Goal: Task Accomplishment & Management: Manage account settings

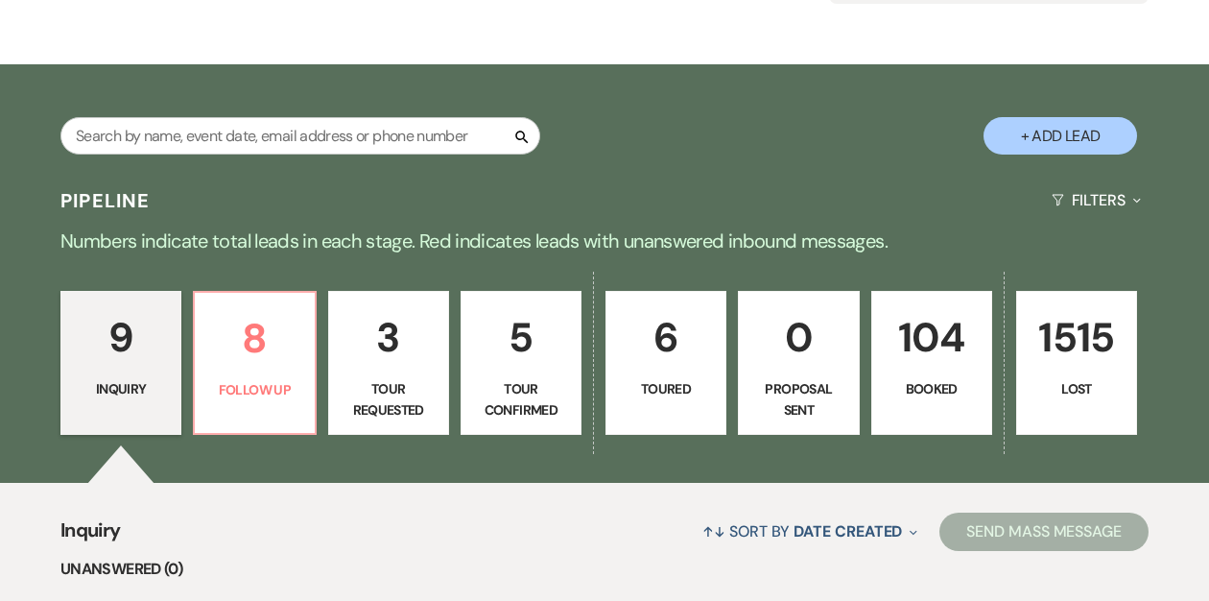
scroll to position [295, 0]
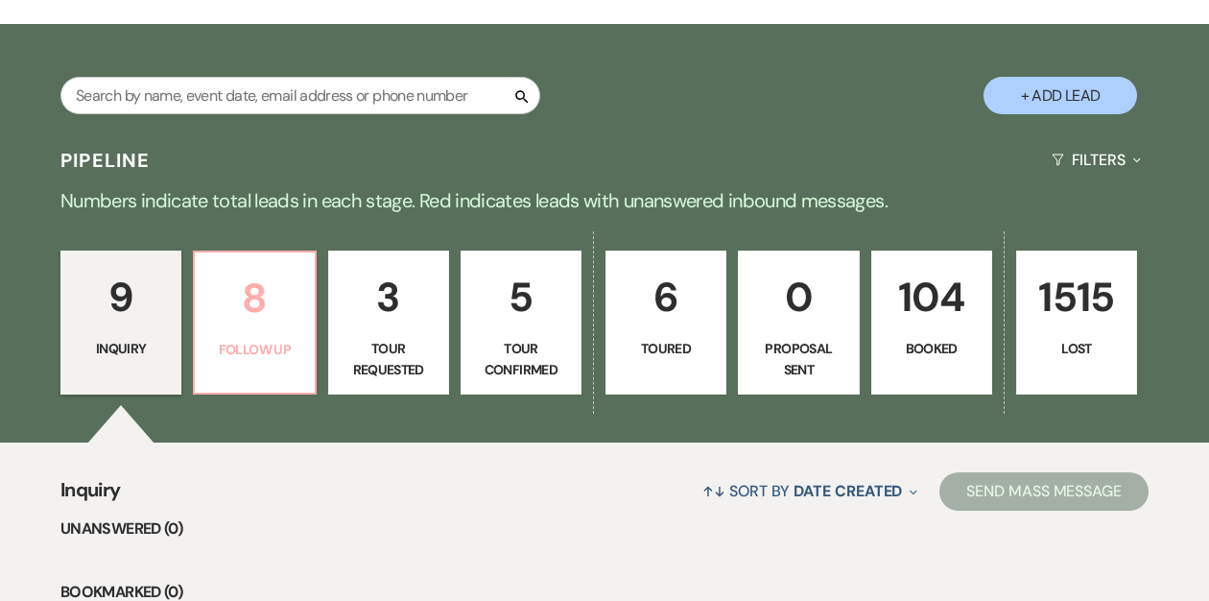
click at [277, 353] on p "Follow Up" at bounding box center [254, 349] width 96 height 21
select select "9"
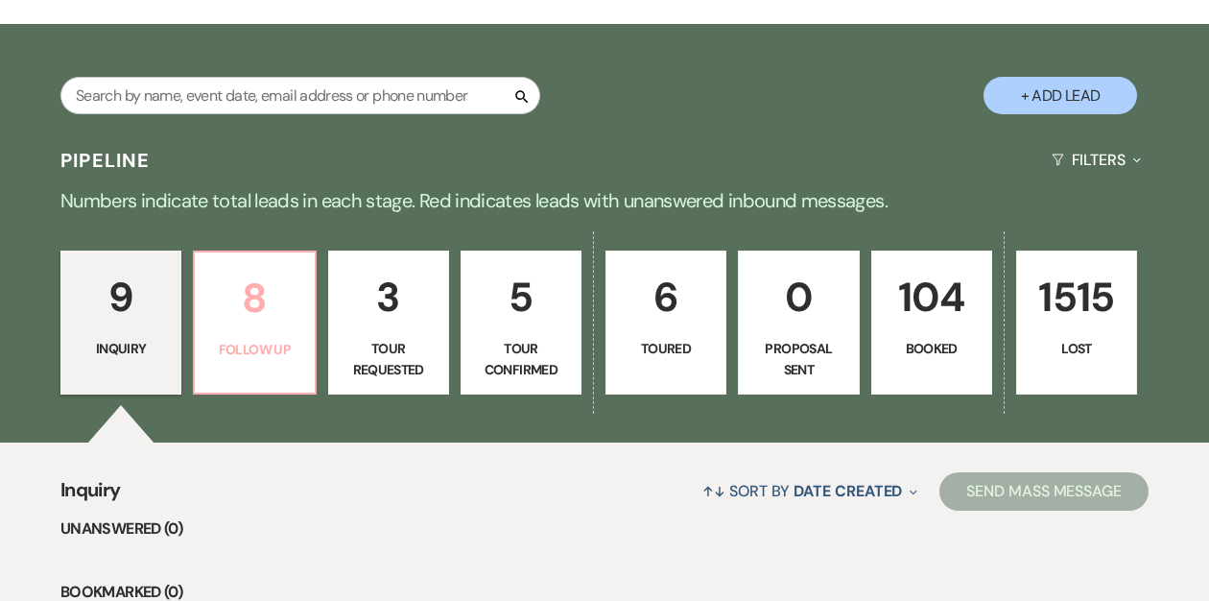
select select "9"
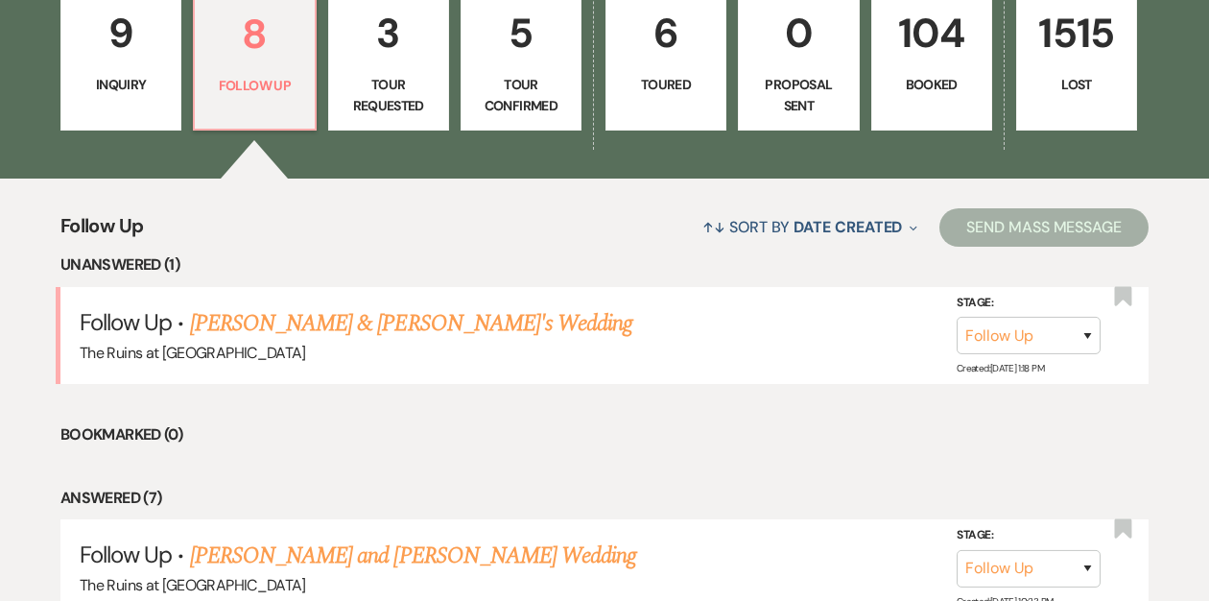
scroll to position [559, 0]
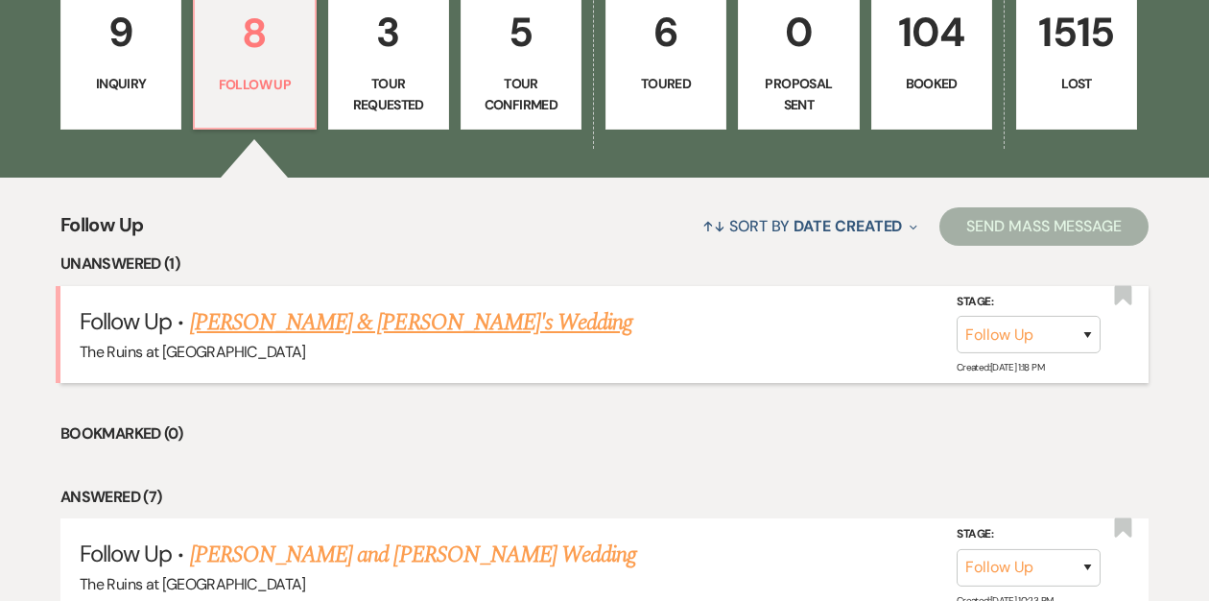
click at [281, 329] on link "[PERSON_NAME] & [PERSON_NAME]'s Wedding" at bounding box center [411, 322] width 443 height 35
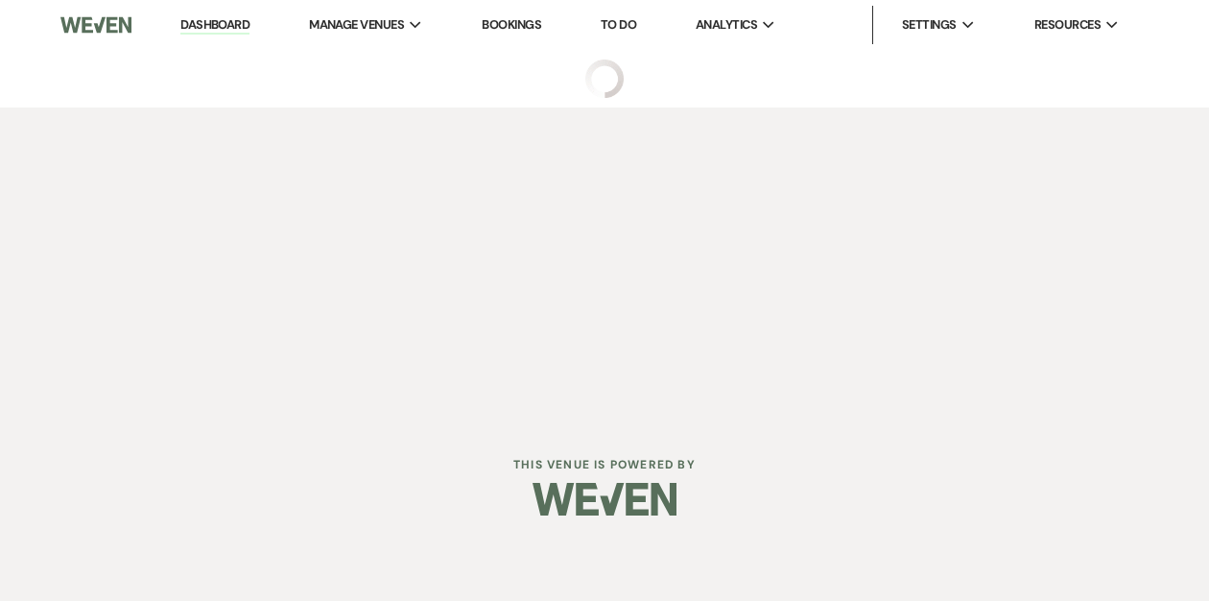
select select "9"
select select "6"
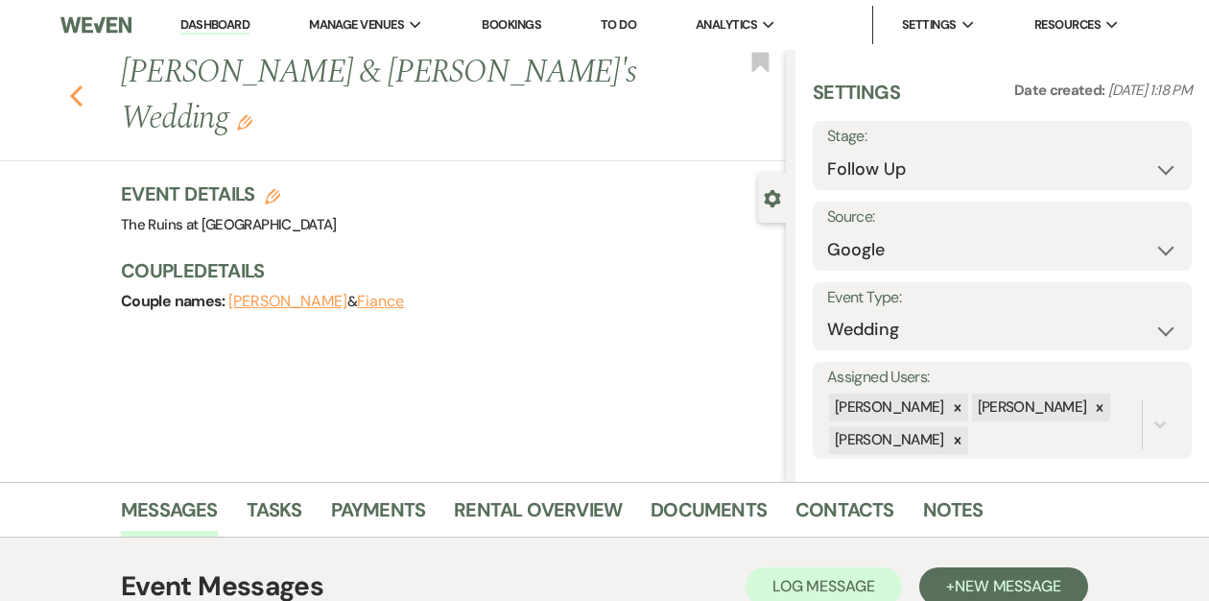
click at [77, 85] on use "button" at bounding box center [76, 95] width 12 height 21
select select "9"
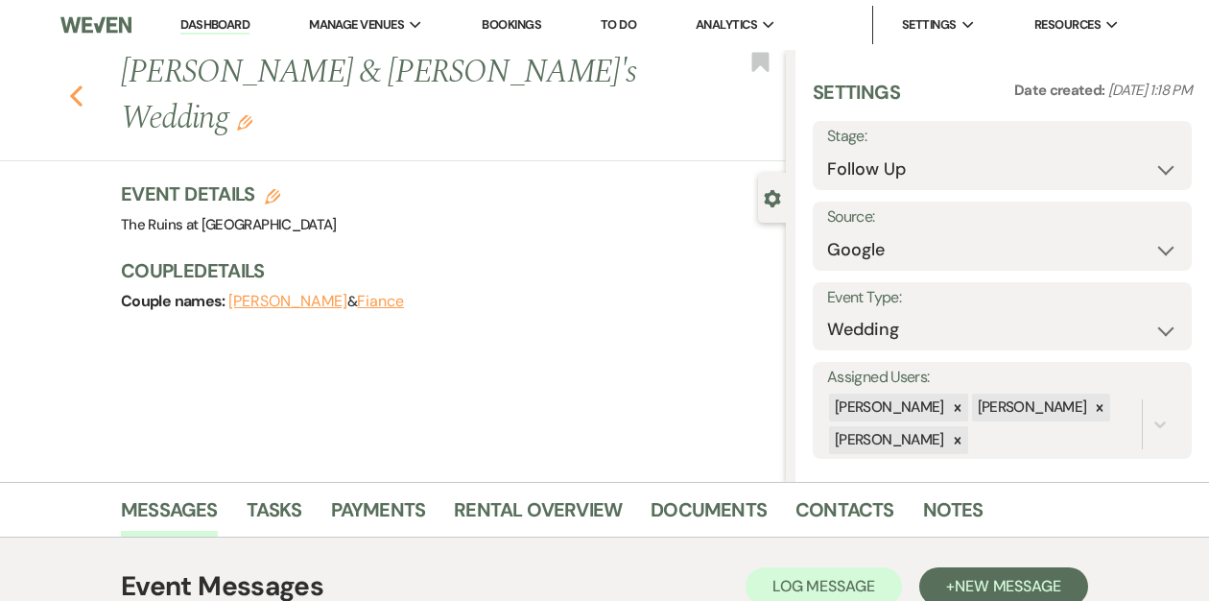
select select "9"
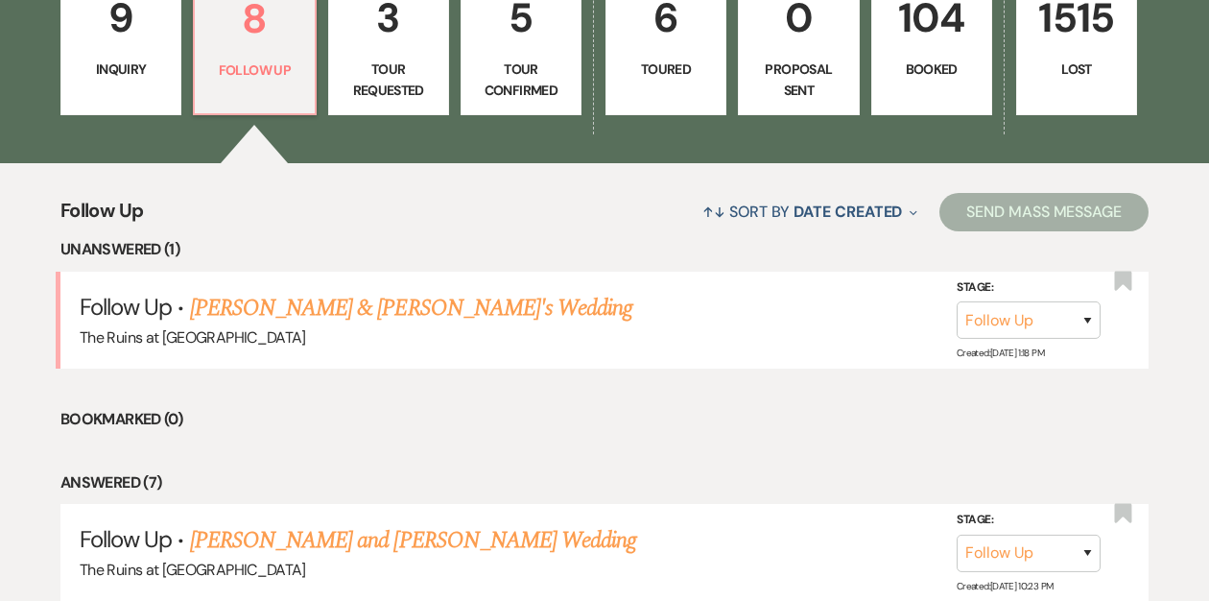
click at [930, 23] on p "104" at bounding box center [932, 18] width 96 height 64
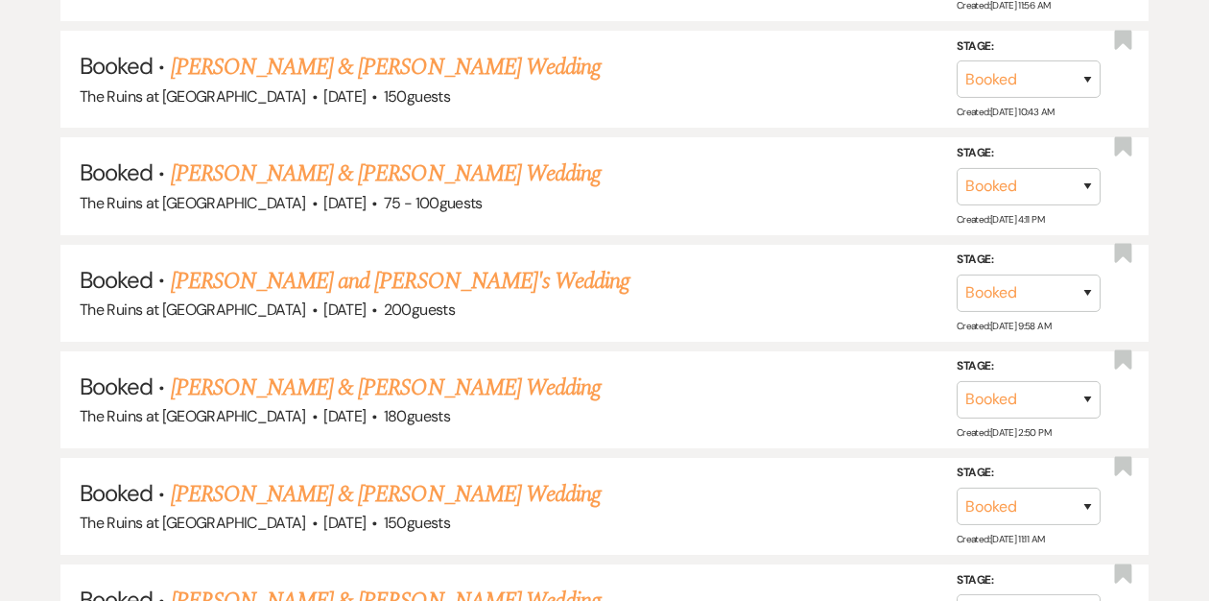
scroll to position [2651, 0]
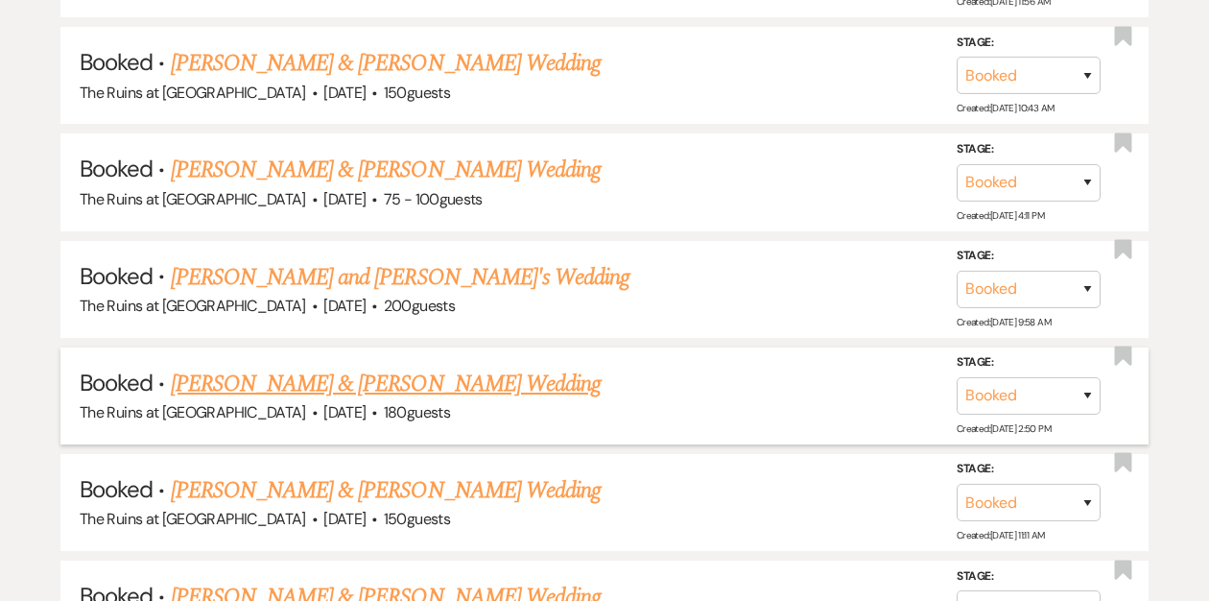
click at [416, 368] on link "[PERSON_NAME] & [PERSON_NAME] Wedding" at bounding box center [386, 384] width 430 height 35
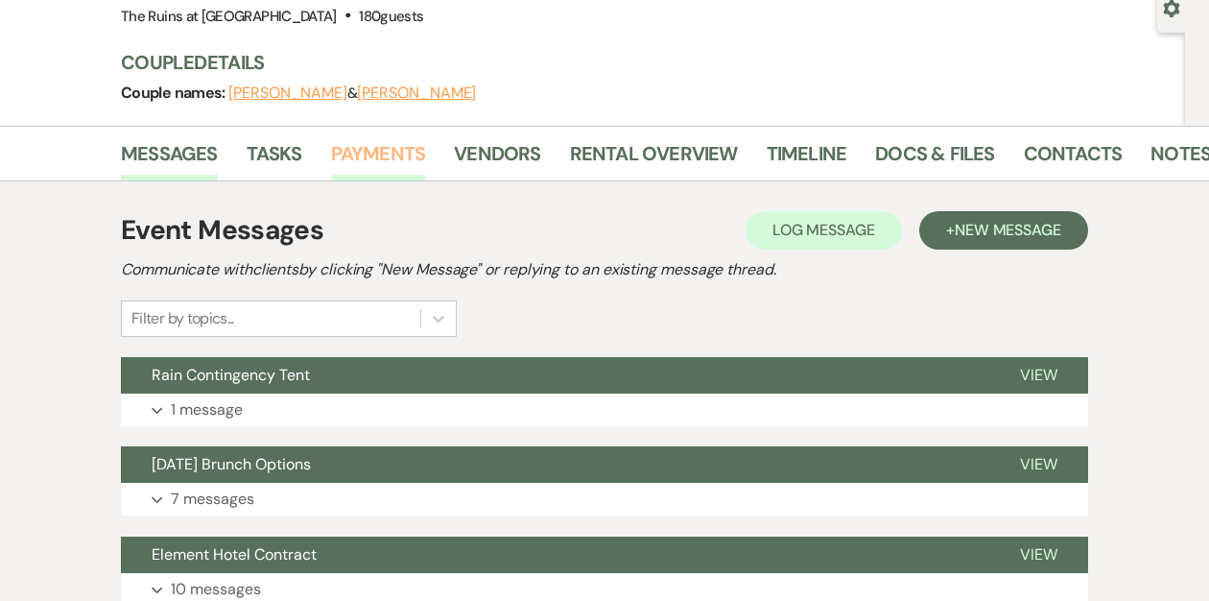
scroll to position [202, 0]
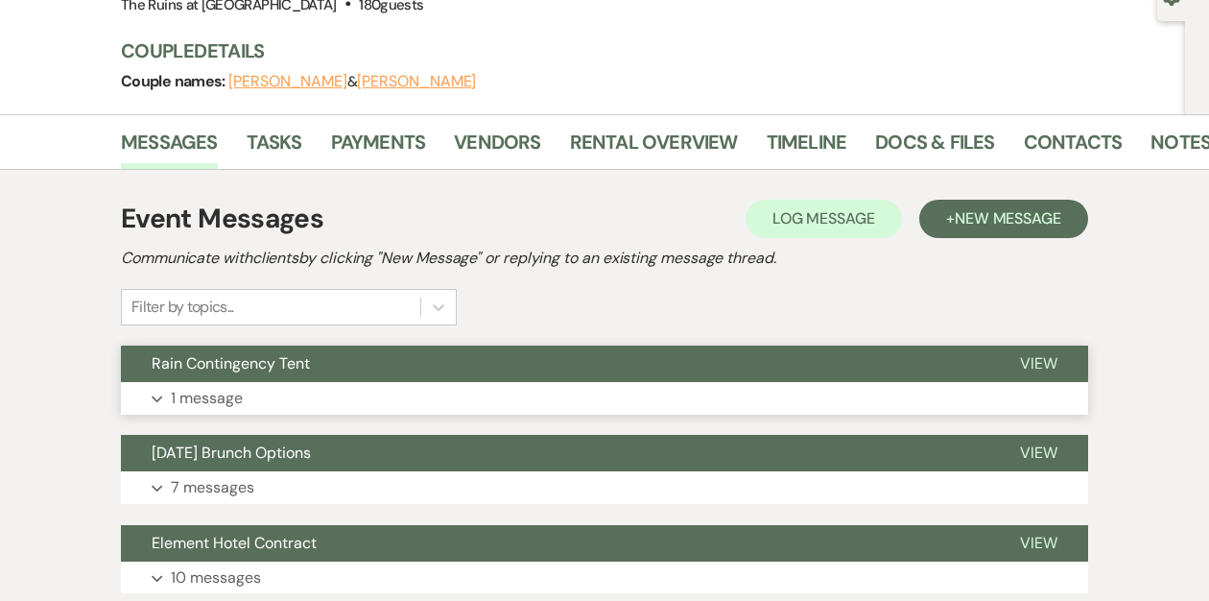
click at [410, 375] on button "Rain Contingency Tent" at bounding box center [555, 363] width 868 height 36
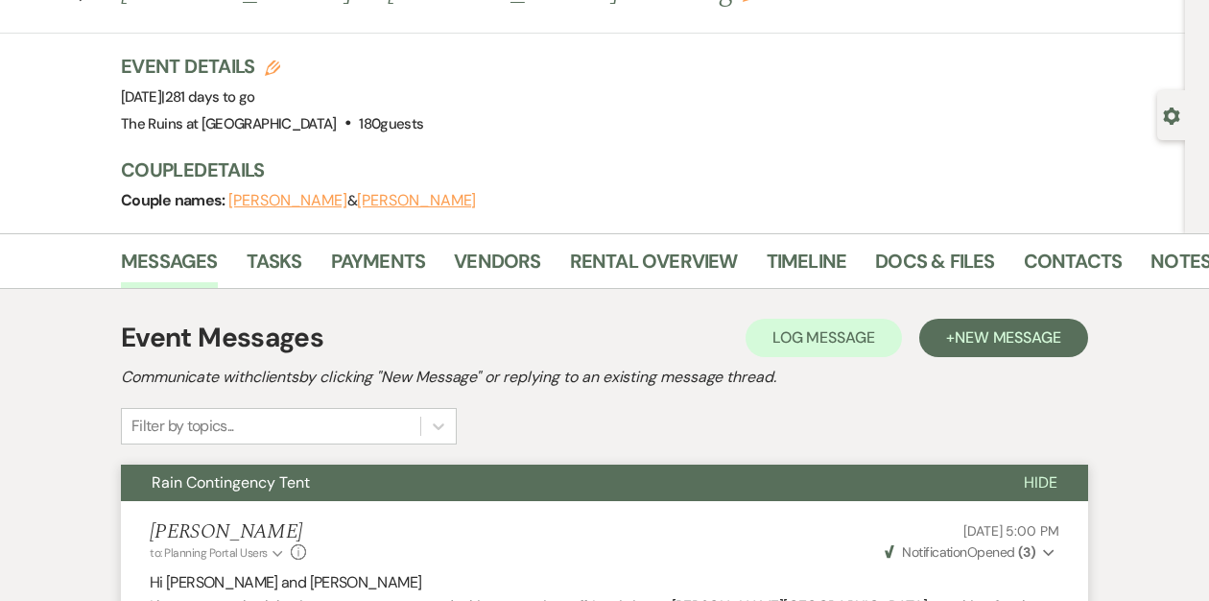
scroll to position [0, 0]
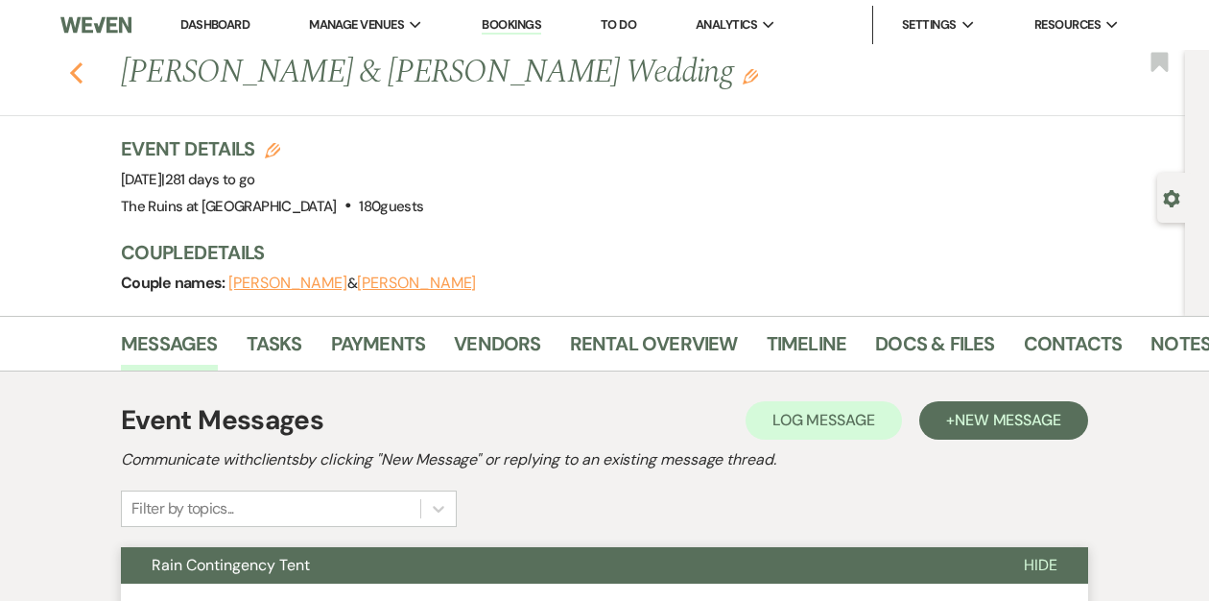
click at [74, 74] on use "button" at bounding box center [76, 72] width 12 height 21
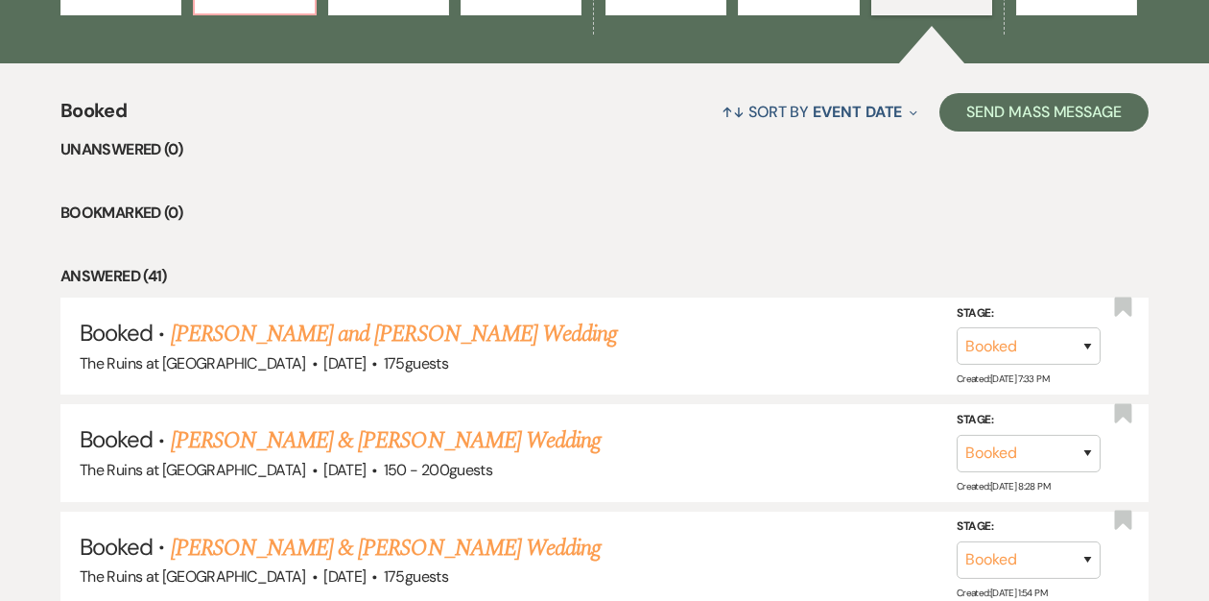
scroll to position [675, 0]
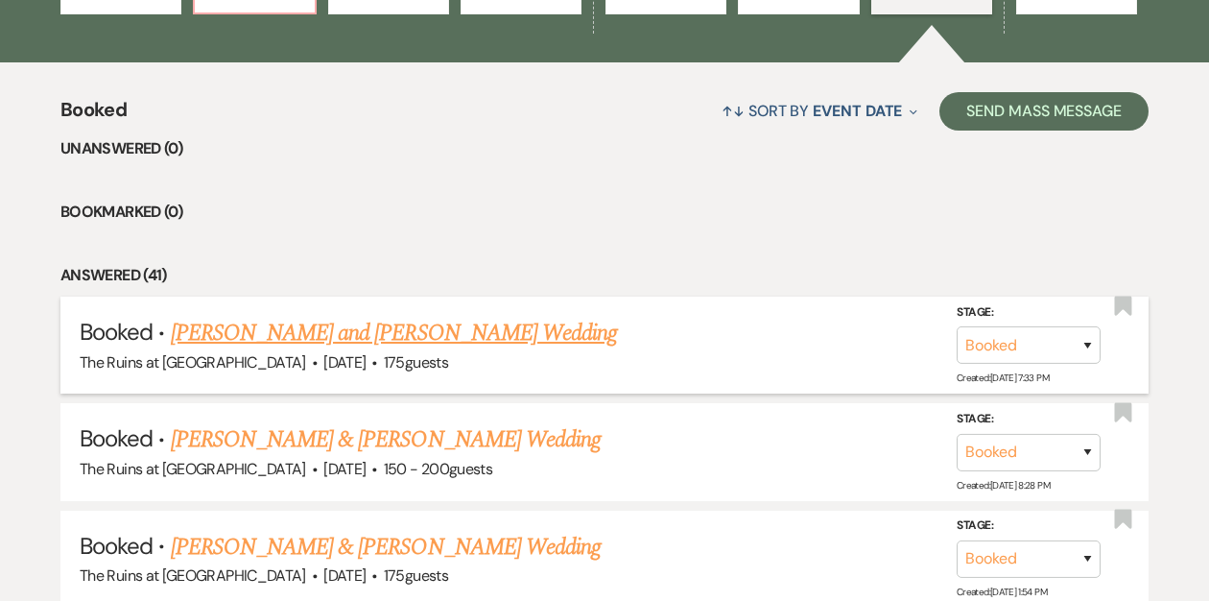
click at [260, 340] on link "[PERSON_NAME] and [PERSON_NAME] Wedding" at bounding box center [394, 333] width 447 height 35
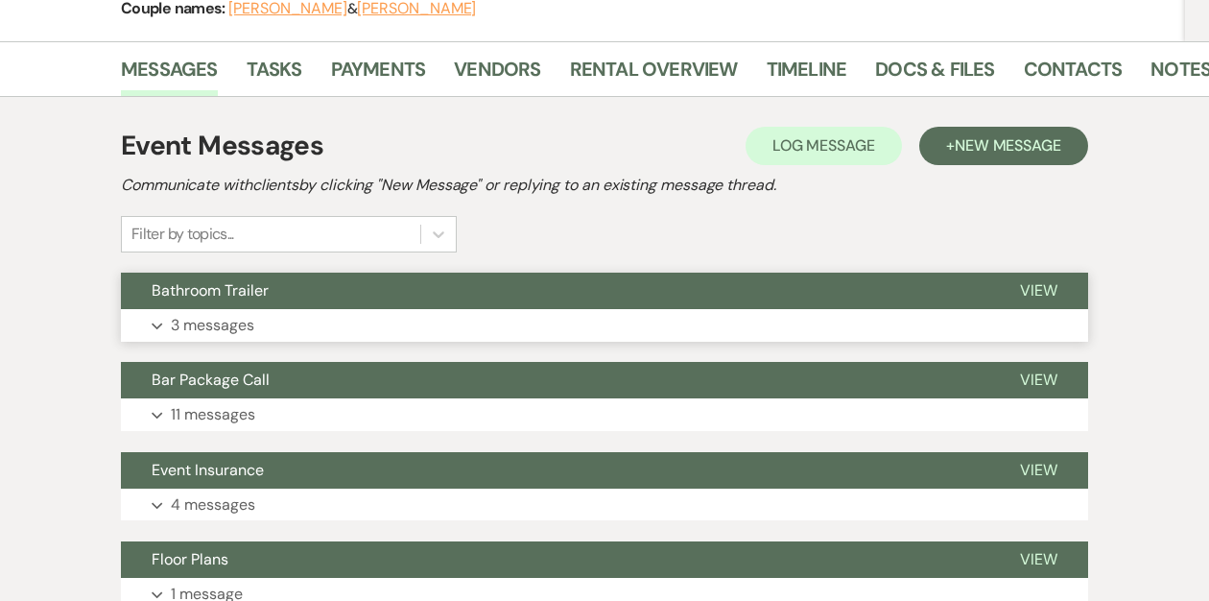
scroll to position [256, 0]
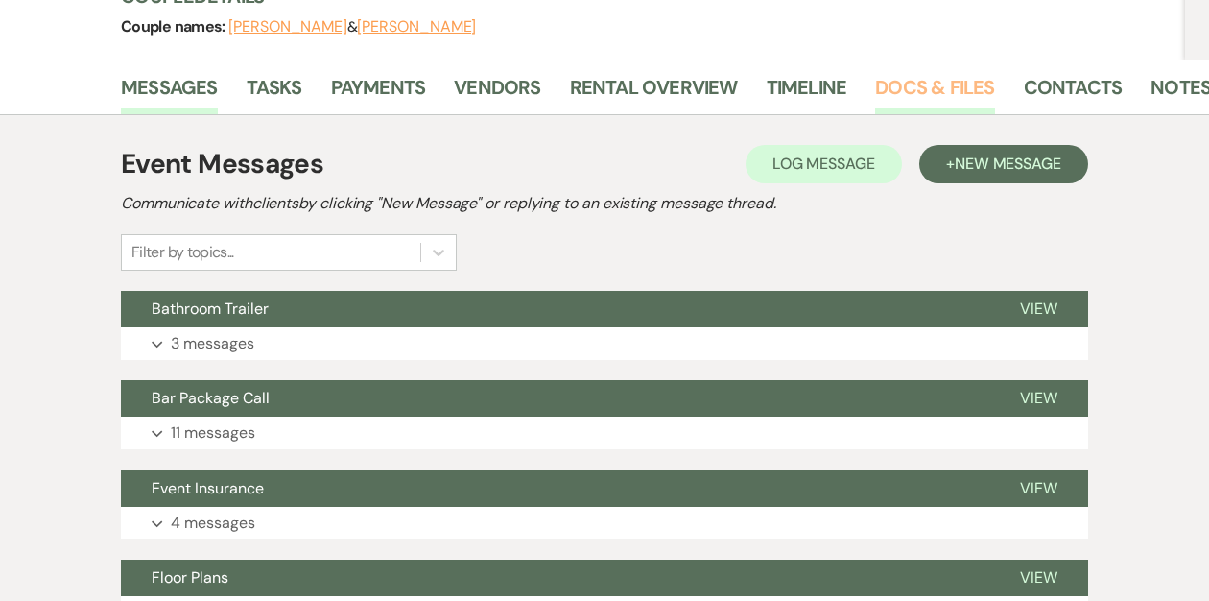
click at [915, 86] on link "Docs & Files" at bounding box center [934, 93] width 119 height 42
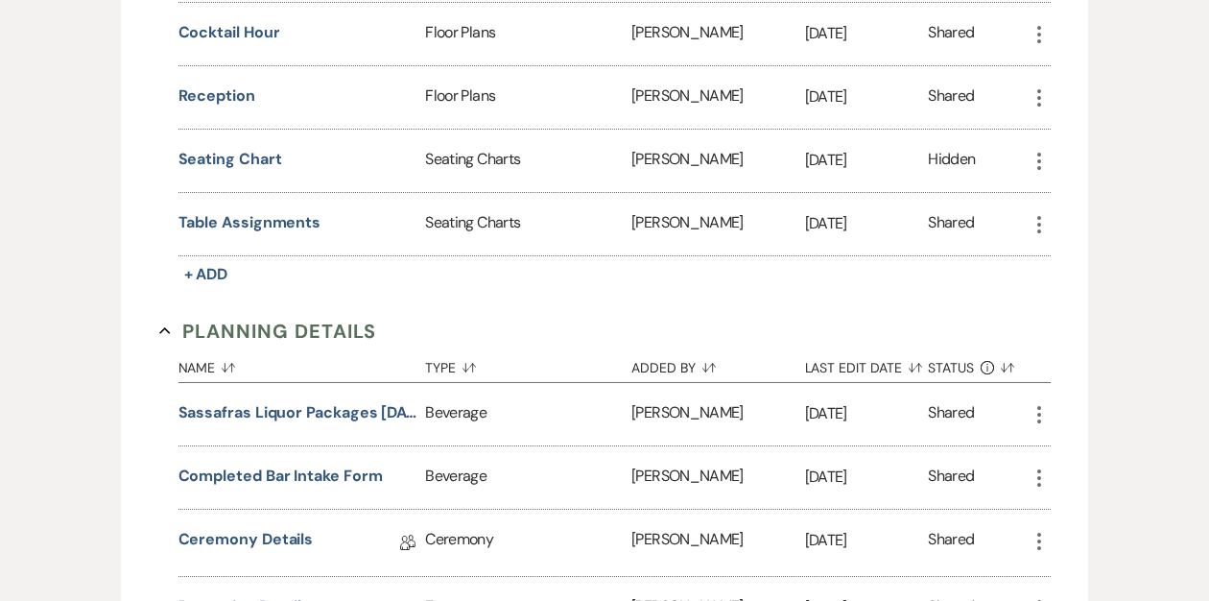
scroll to position [2172, 0]
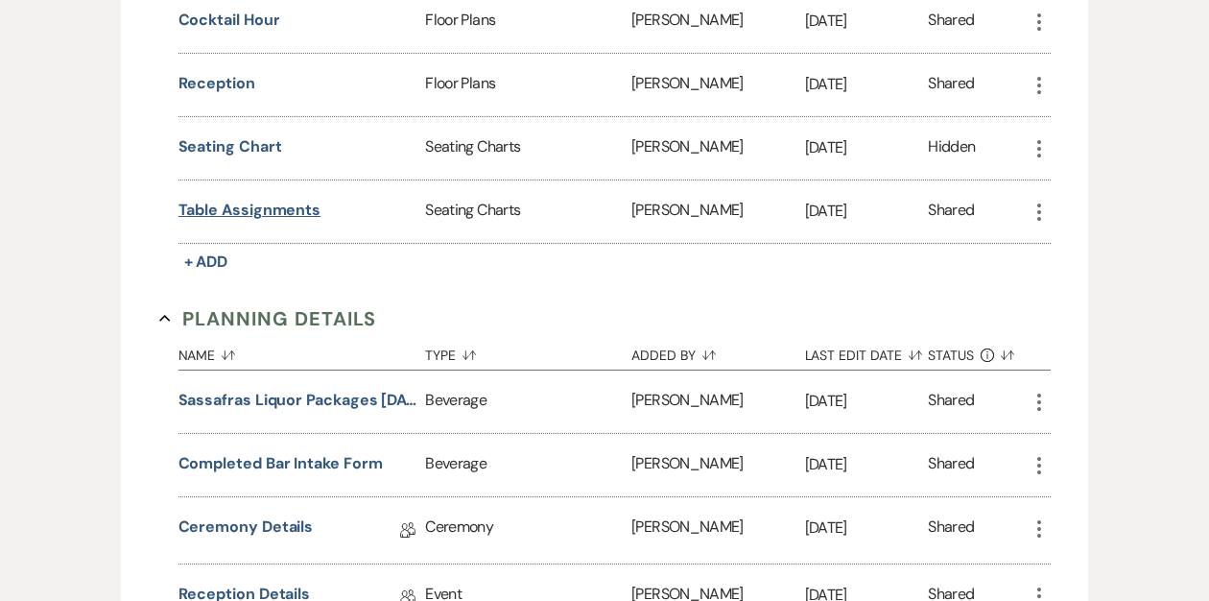
click at [292, 201] on button "Table Assignments" at bounding box center [249, 210] width 143 height 23
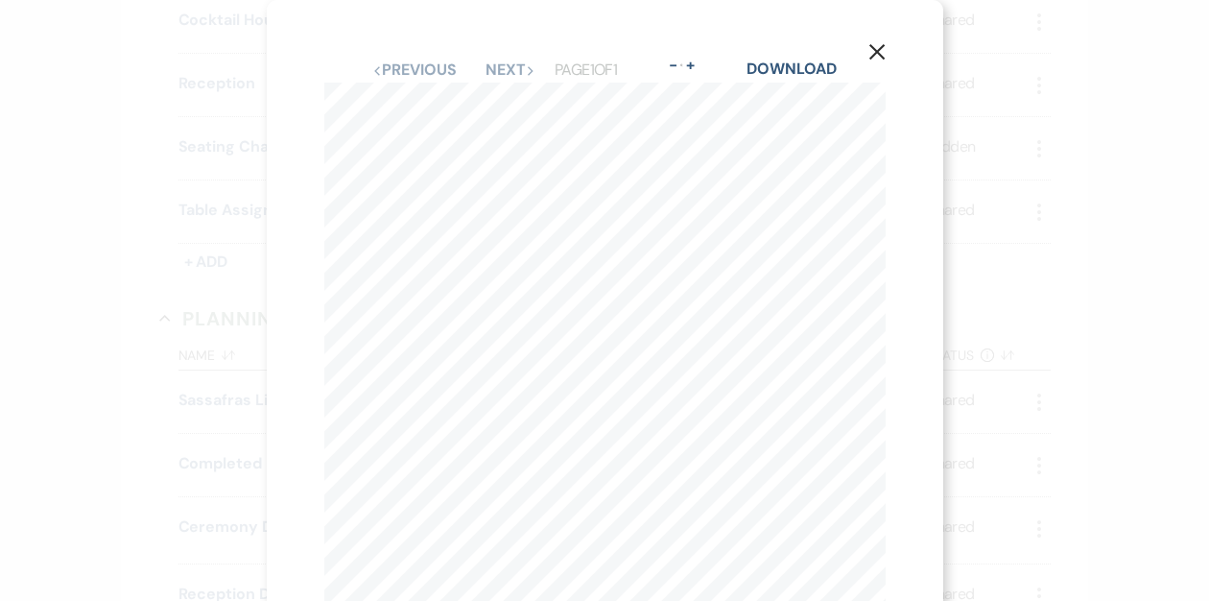
scroll to position [2, 0]
click at [799, 64] on link "Download" at bounding box center [791, 67] width 89 height 20
click at [873, 45] on icon "X" at bounding box center [876, 49] width 17 height 17
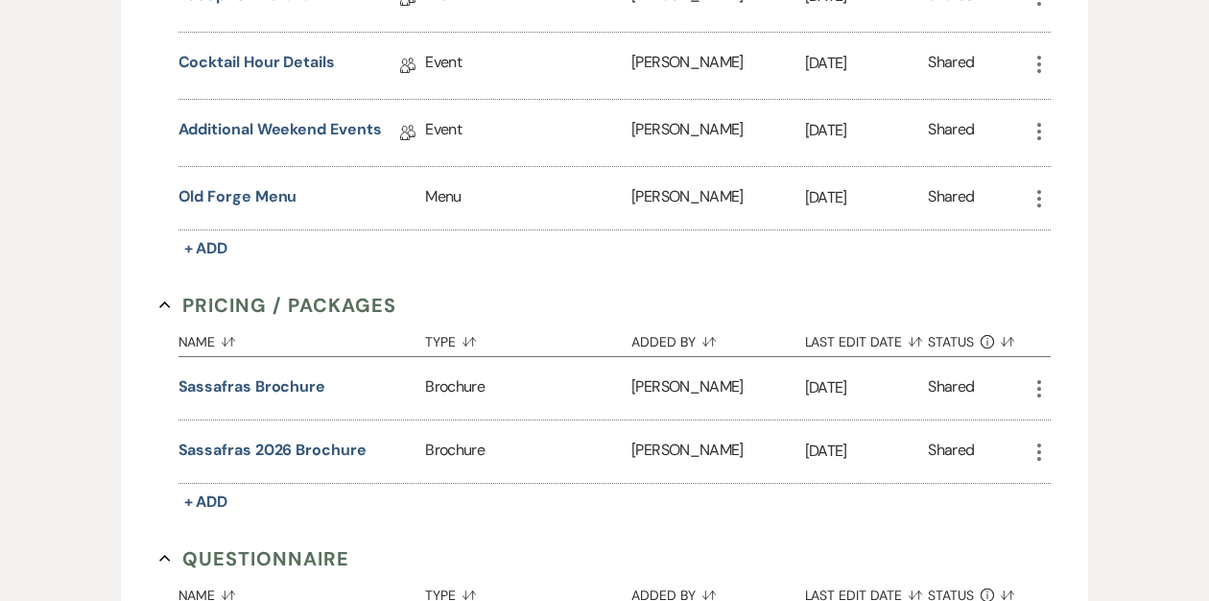
scroll to position [2772, 0]
click at [243, 185] on button "Old Forge Menu" at bounding box center [237, 195] width 119 height 23
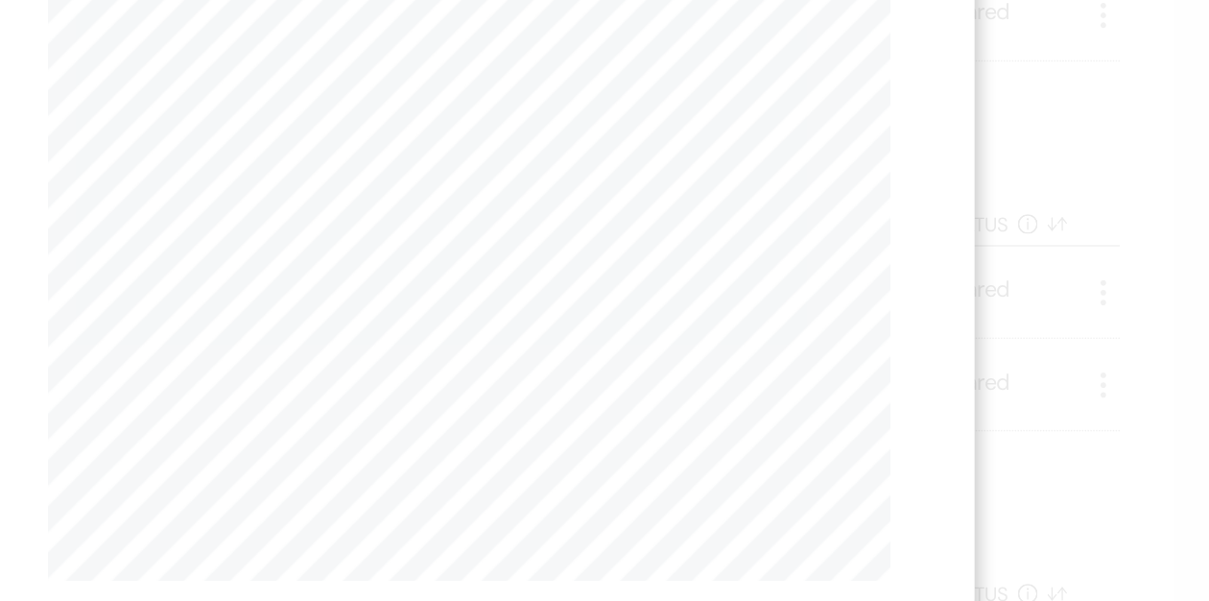
scroll to position [0, 0]
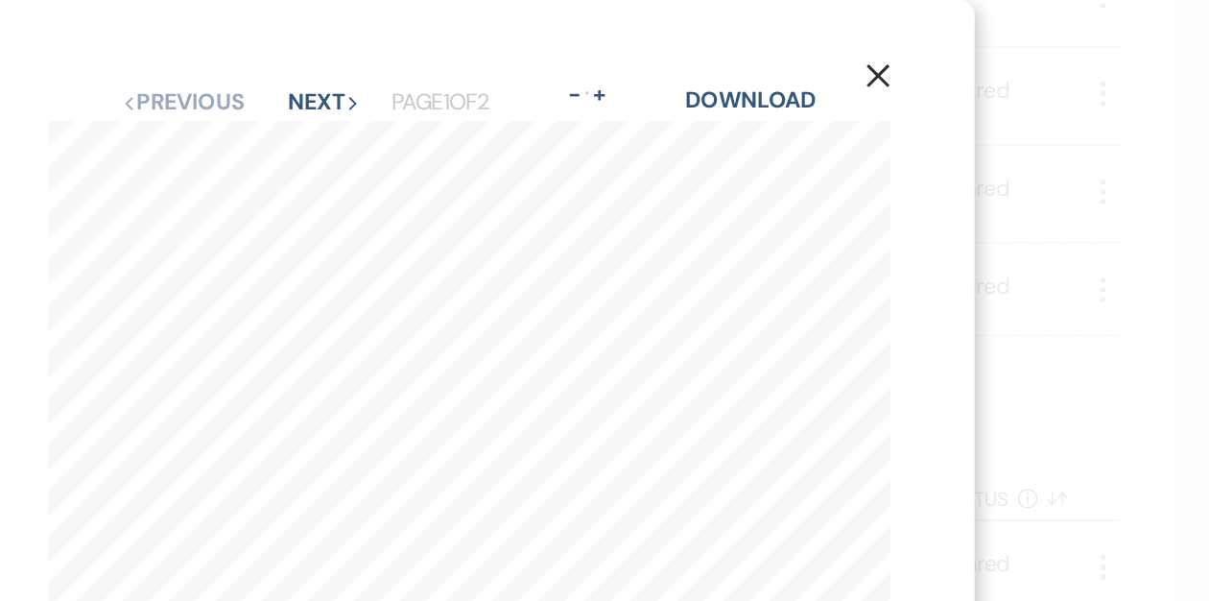
click at [882, 46] on icon "X" at bounding box center [884, 51] width 17 height 17
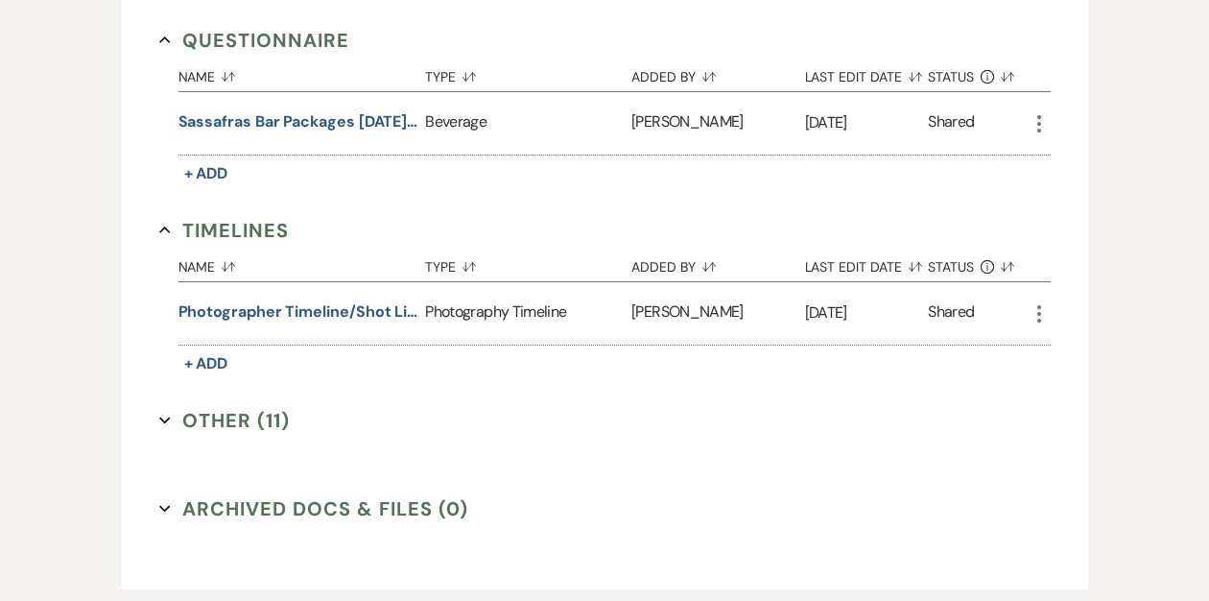
scroll to position [3296, 0]
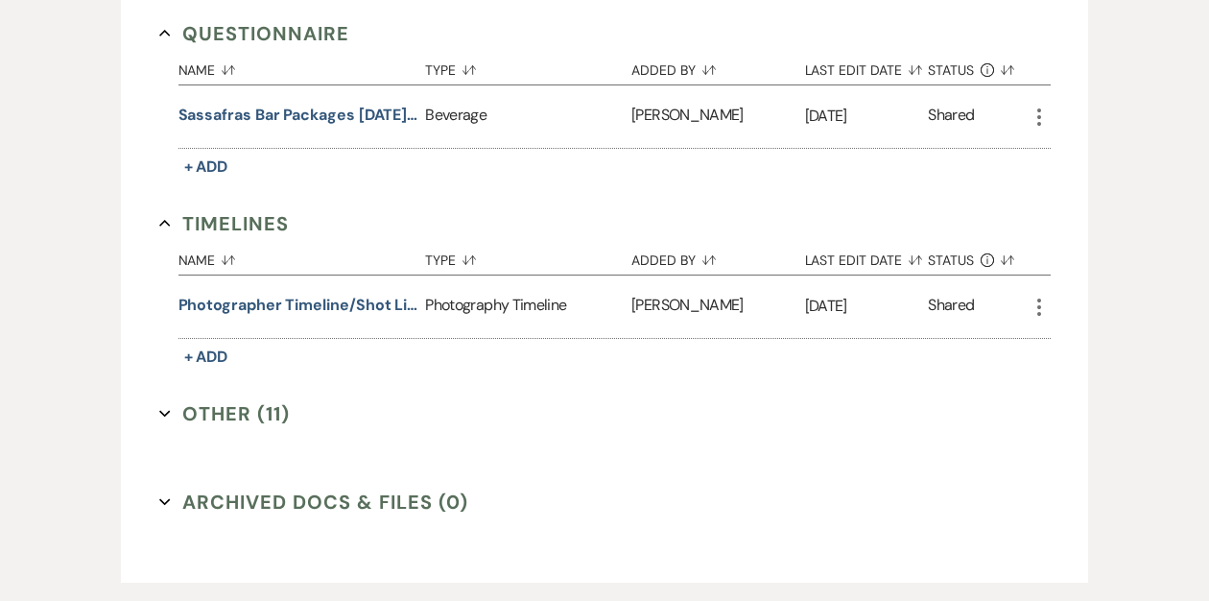
click at [296, 294] on button "Photographer timeline/shot list" at bounding box center [298, 305] width 240 height 23
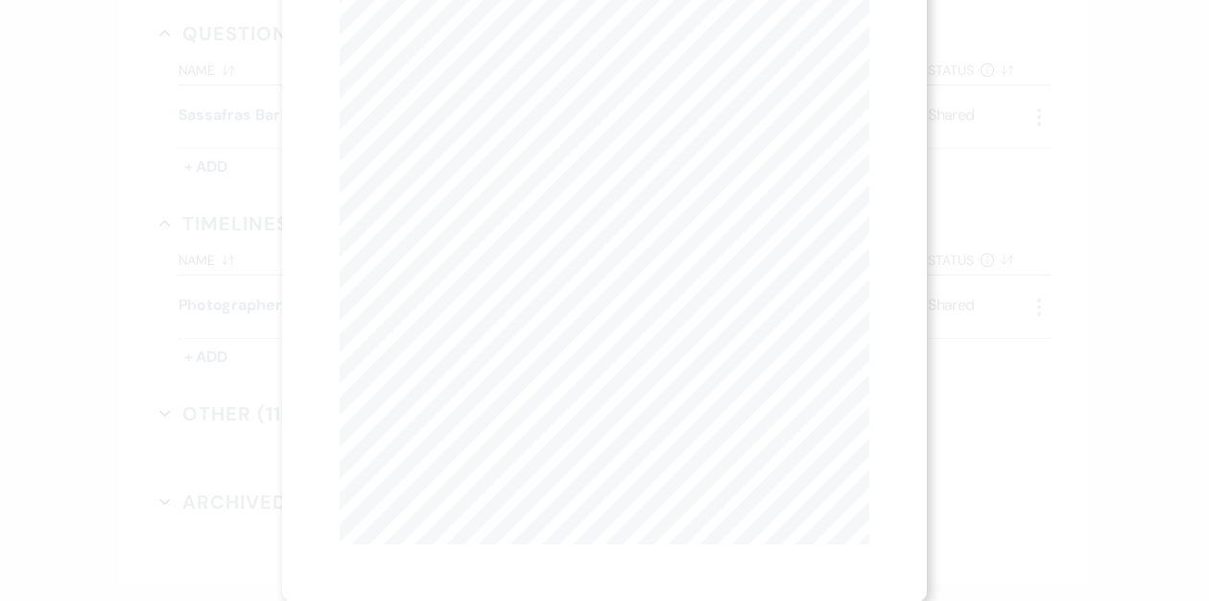
scroll to position [0, 0]
click at [765, 68] on link "Download" at bounding box center [782, 69] width 89 height 20
